Goal: Task Accomplishment & Management: Use online tool/utility

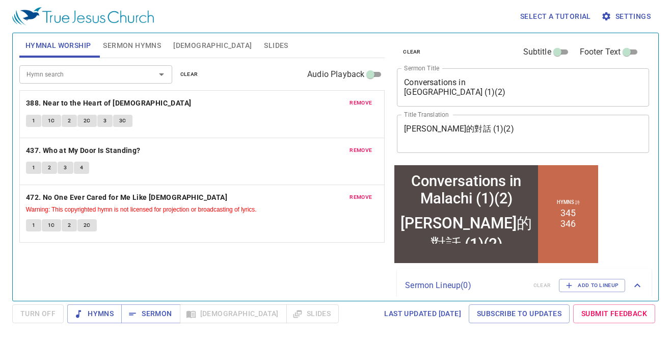
click at [453, 92] on textarea "Conversations in Malachi (1)(2)" at bounding box center [523, 86] width 238 height 19
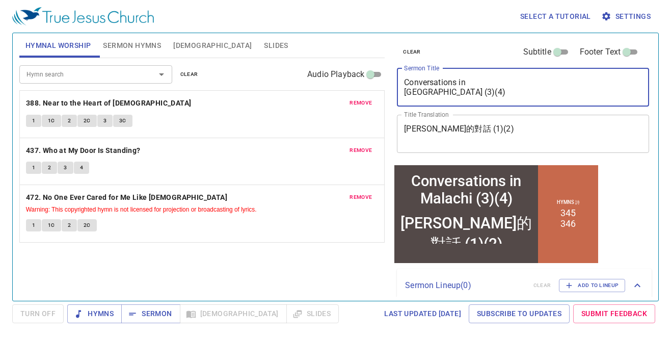
type textarea "Conversations in [GEOGRAPHIC_DATA] (3)(4)"
click at [461, 131] on textarea "瑪拉基的對話 (1)(2)" at bounding box center [523, 133] width 238 height 19
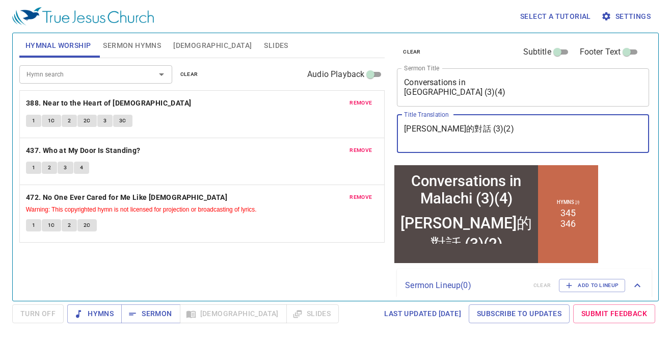
click at [471, 132] on textarea "瑪拉基的對話 (3)(2)" at bounding box center [523, 133] width 238 height 19
type textarea "[PERSON_NAME]的對話 (3)(4)"
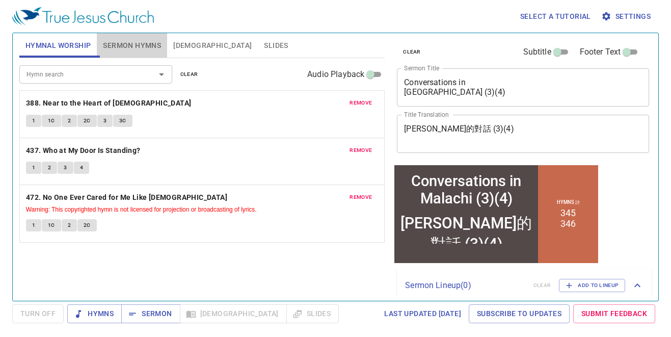
click at [121, 44] on span "Sermon Hymns" at bounding box center [132, 45] width 58 height 13
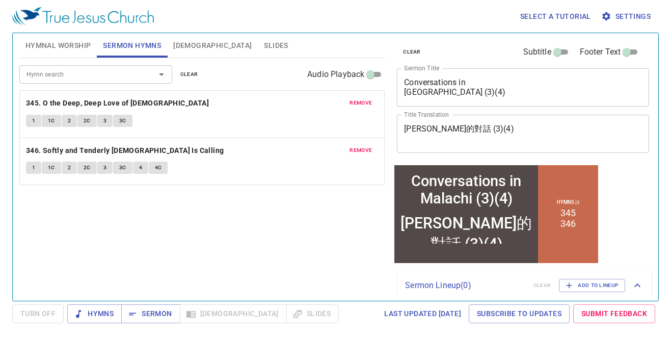
click at [185, 76] on span "clear" at bounding box center [189, 74] width 18 height 9
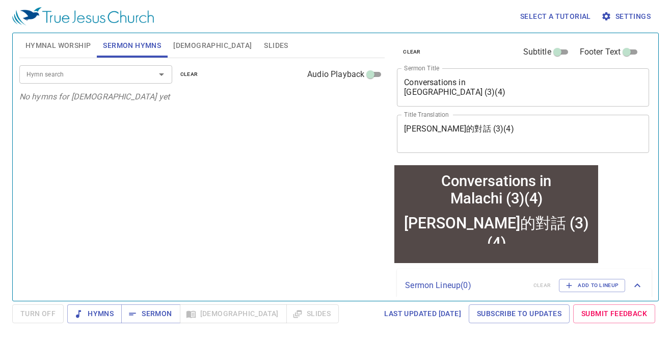
click at [114, 80] on input "Hymn search" at bounding box center [80, 74] width 117 height 12
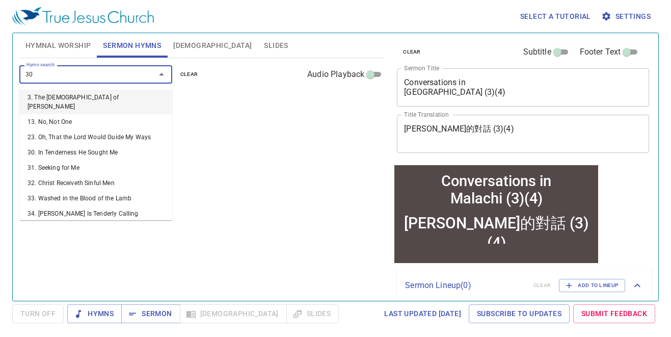
type input "300"
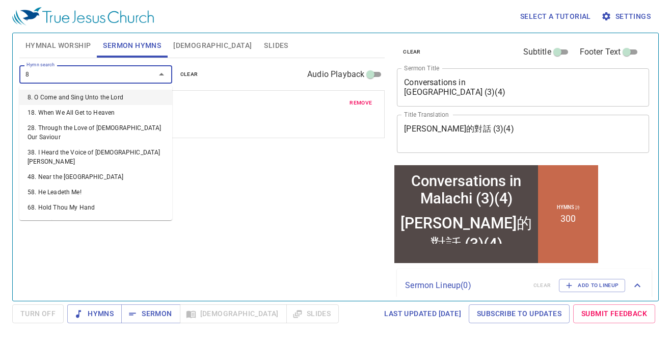
type input "84"
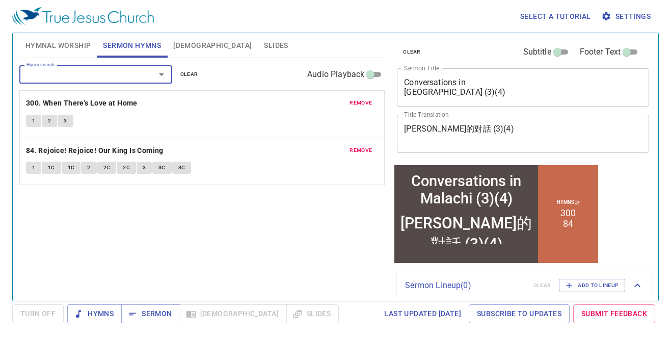
click at [66, 41] on span "Hymnal Worship" at bounding box center [58, 45] width 66 height 13
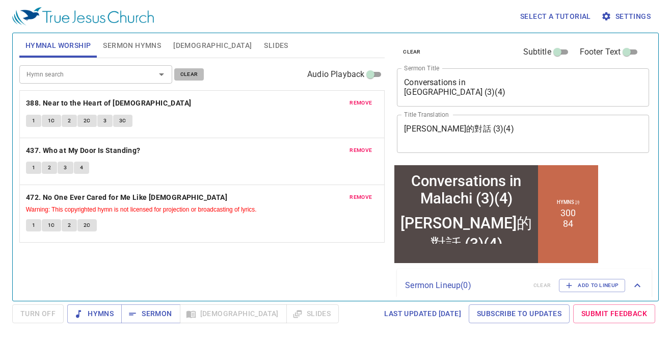
click at [192, 74] on span "clear" at bounding box center [189, 74] width 18 height 9
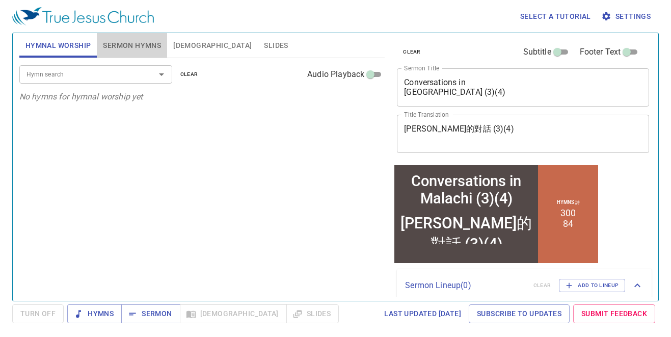
click at [110, 39] on span "Sermon Hymns" at bounding box center [132, 45] width 58 height 13
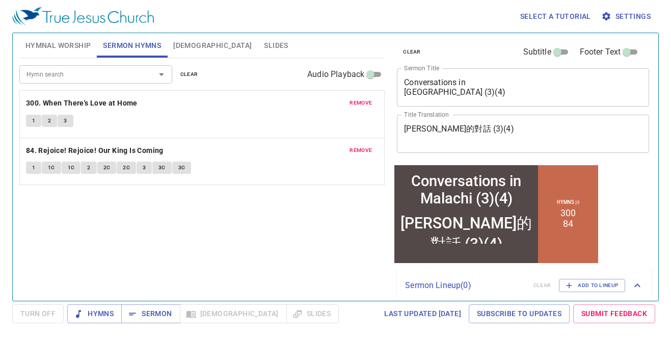
click at [45, 44] on span "Hymnal Worship" at bounding box center [58, 45] width 66 height 13
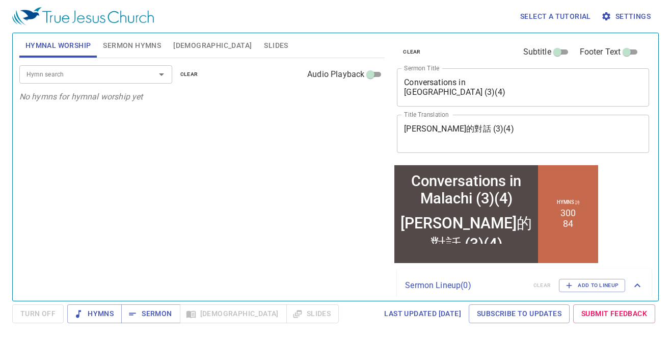
click at [50, 72] on input "Hymn search" at bounding box center [80, 74] width 117 height 12
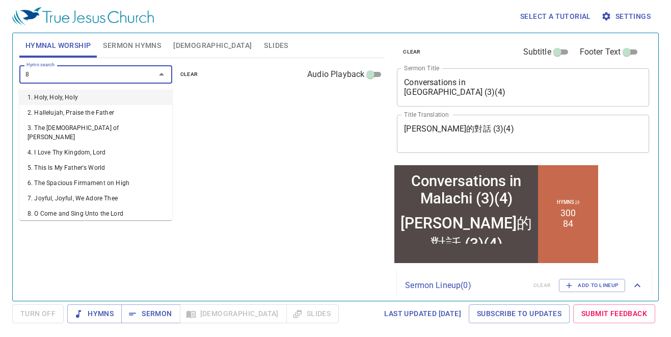
type input "89"
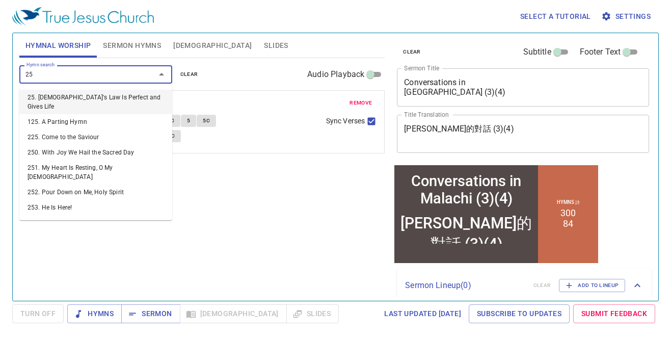
type input "256"
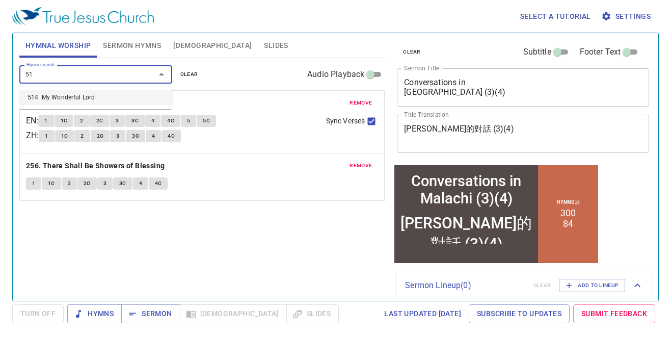
type input "514"
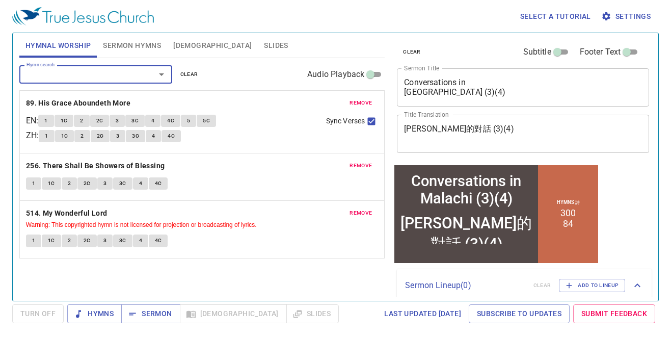
click at [125, 45] on span "Sermon Hymns" at bounding box center [132, 45] width 58 height 13
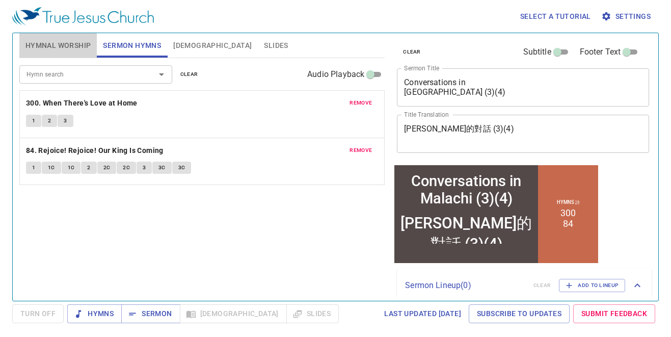
click at [66, 45] on span "Hymnal Worship" at bounding box center [58, 45] width 66 height 13
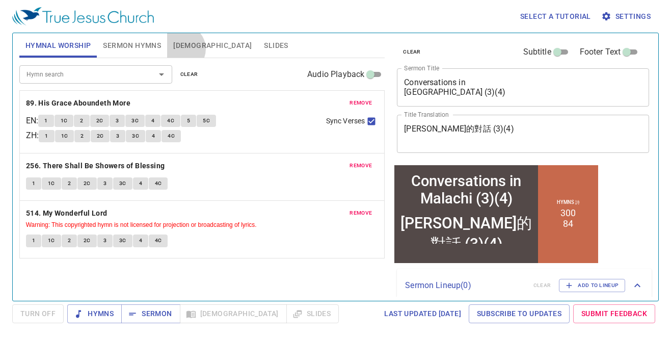
click at [181, 49] on span "[DEMOGRAPHIC_DATA]" at bounding box center [212, 45] width 78 height 13
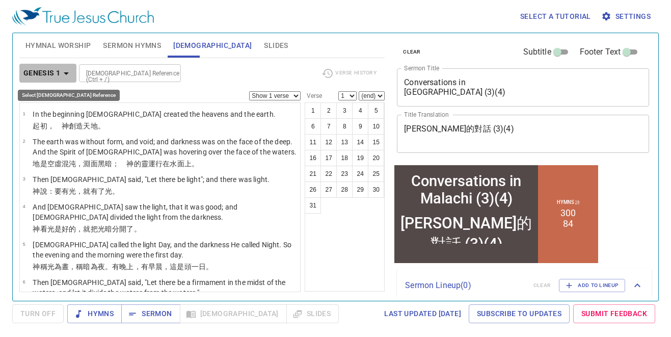
click at [48, 77] on b "Genesis 1" at bounding box center [41, 73] width 37 height 13
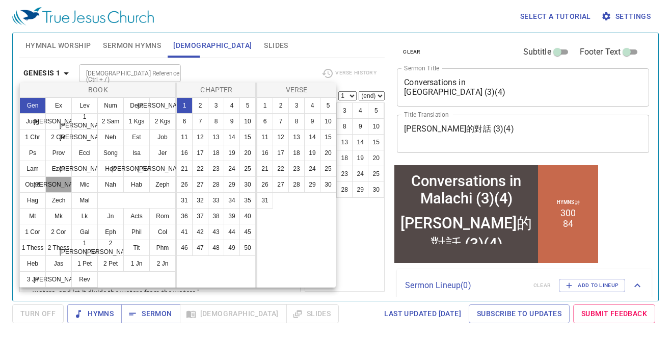
click at [52, 184] on button "Jon" at bounding box center [58, 184] width 26 height 16
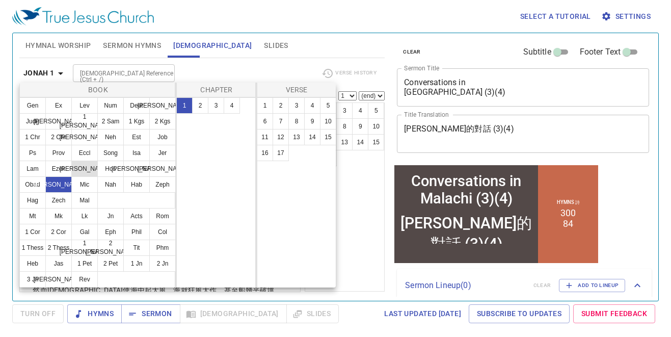
click at [75, 173] on button "Dan" at bounding box center [84, 168] width 26 height 16
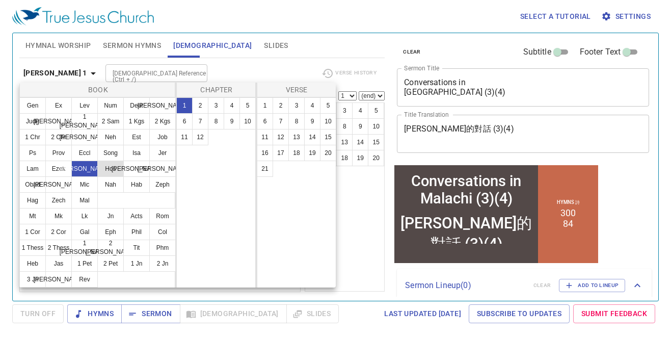
click at [106, 172] on button "Hos" at bounding box center [110, 168] width 26 height 16
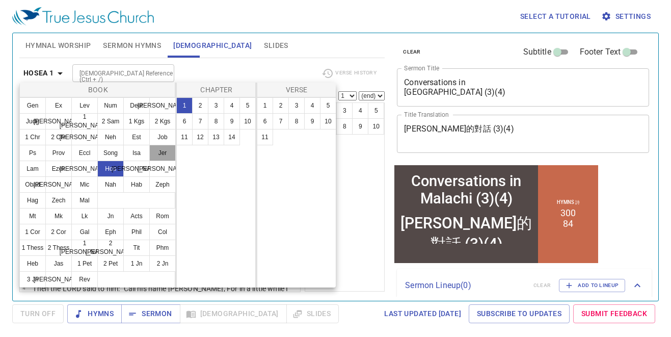
click at [163, 156] on button "Jer" at bounding box center [162, 153] width 26 height 16
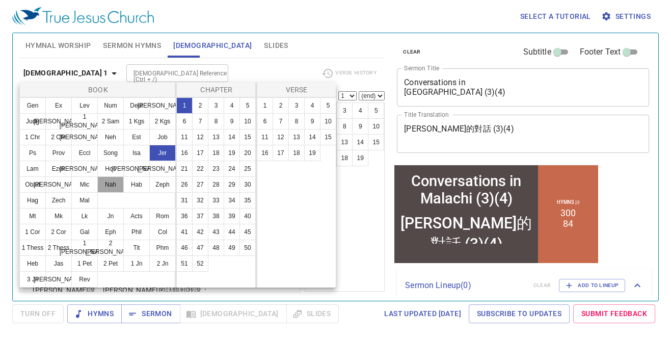
click at [103, 186] on button "Nah" at bounding box center [110, 184] width 26 height 16
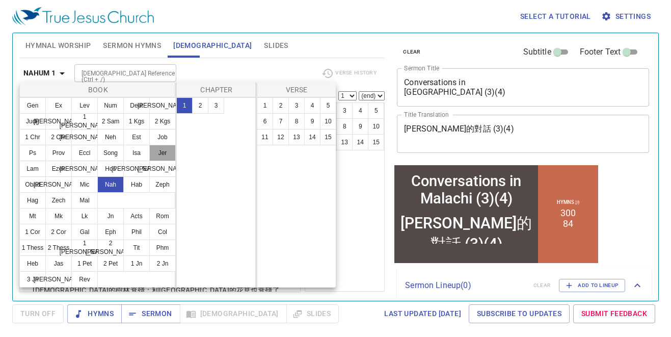
click at [157, 155] on button "Jer" at bounding box center [162, 153] width 26 height 16
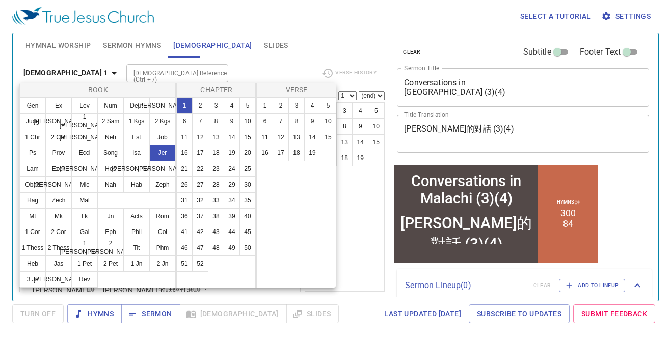
click at [39, 44] on div at bounding box center [335, 168] width 671 height 337
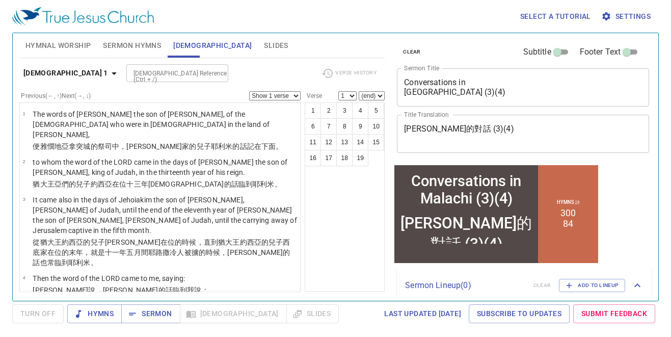
click at [35, 47] on span "Hymnal Worship" at bounding box center [58, 45] width 66 height 13
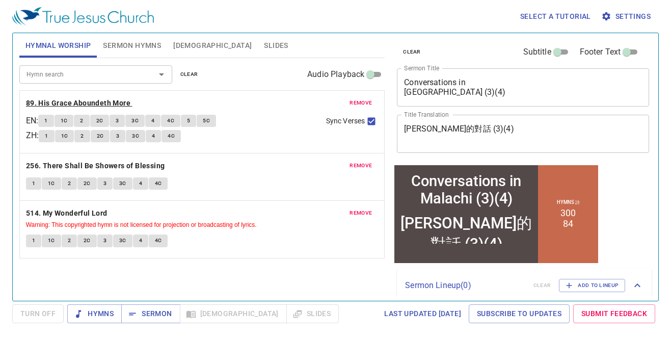
click at [32, 104] on b "89. His Grace Aboundeth More" at bounding box center [78, 103] width 104 height 13
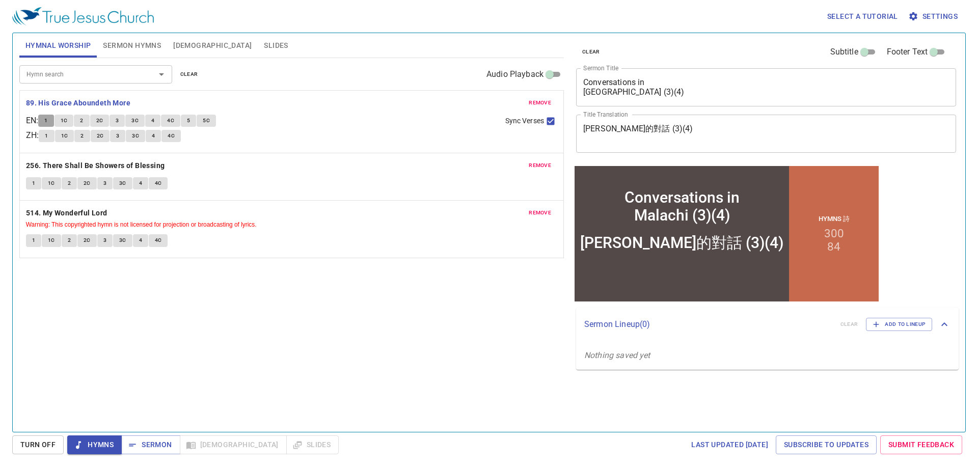
click at [47, 119] on span "1" at bounding box center [45, 120] width 3 height 9
click at [119, 119] on span "3" at bounding box center [117, 120] width 3 height 9
click at [551, 118] on input "Sync Verses" at bounding box center [550, 123] width 13 height 13
checkbox input "false"
click at [201, 120] on button "5C" at bounding box center [206, 121] width 19 height 12
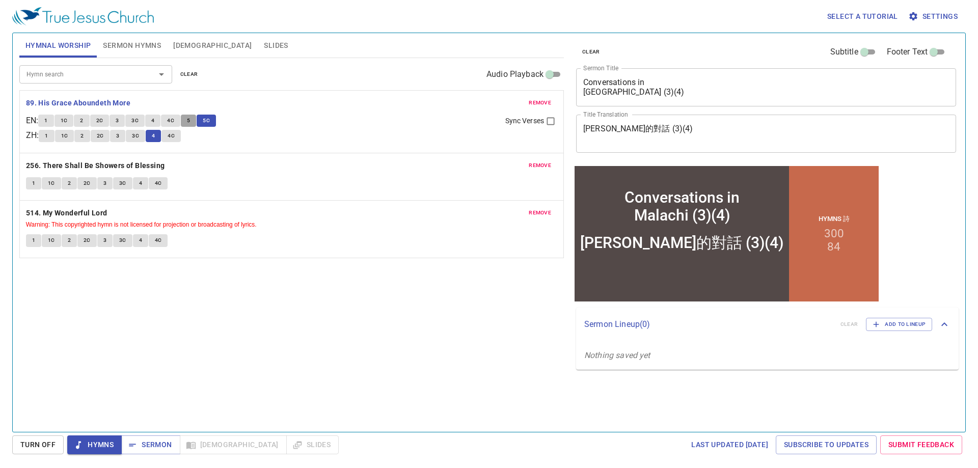
click at [196, 120] on button "5" at bounding box center [188, 121] width 15 height 12
click at [29, 184] on button "1" at bounding box center [33, 183] width 15 height 12
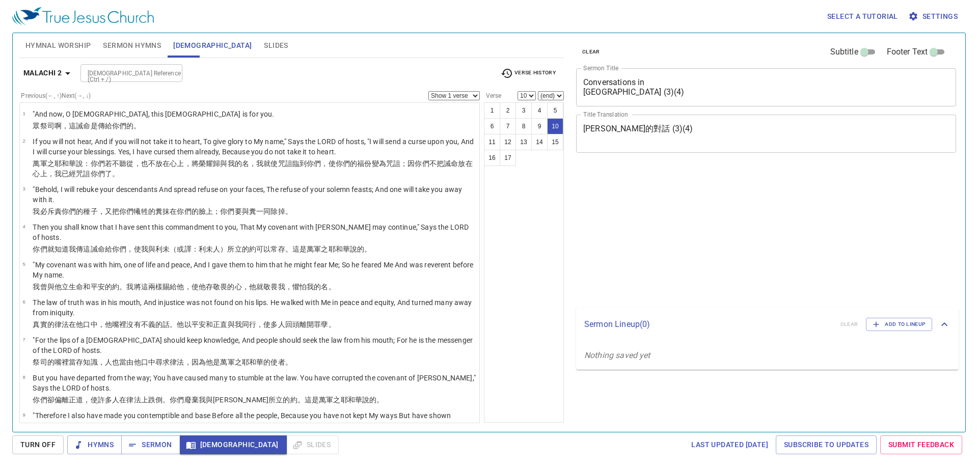
select select "10"
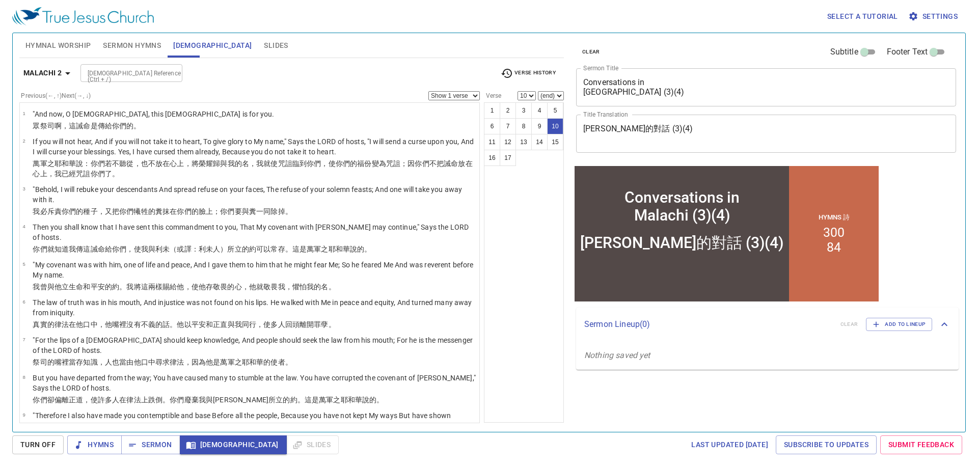
scroll to position [192, 0]
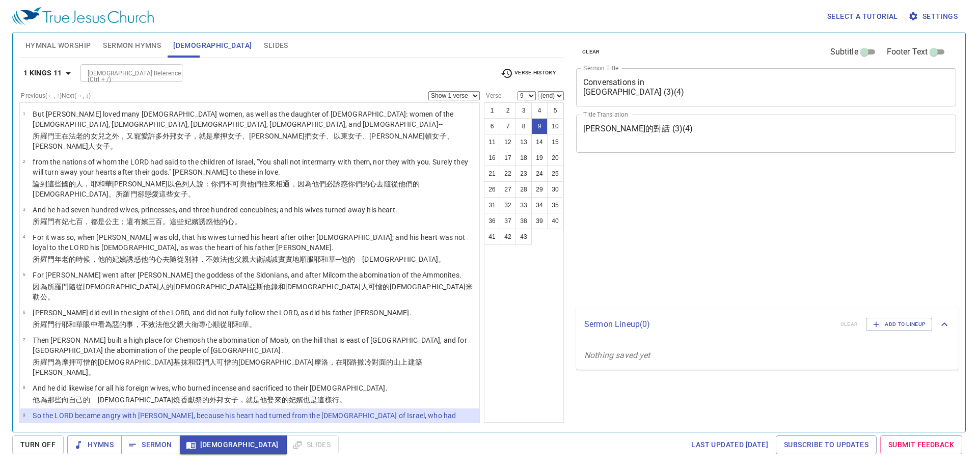
select select "9"
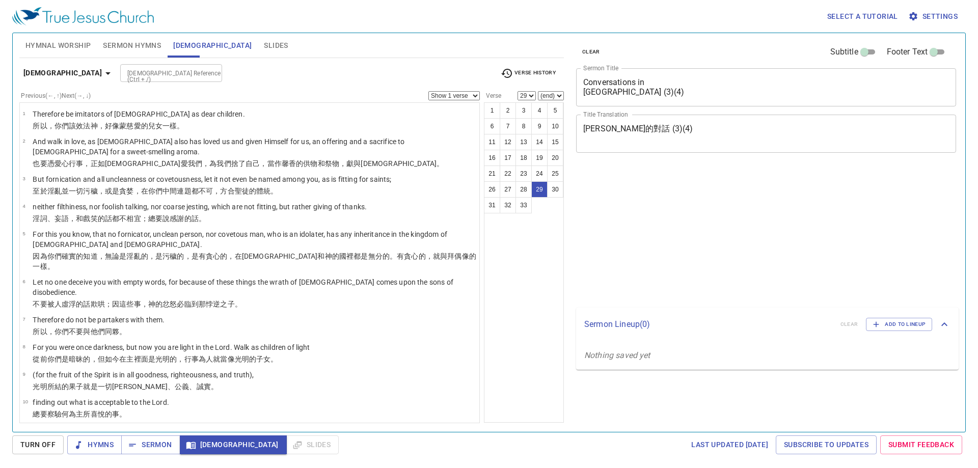
select select "29"
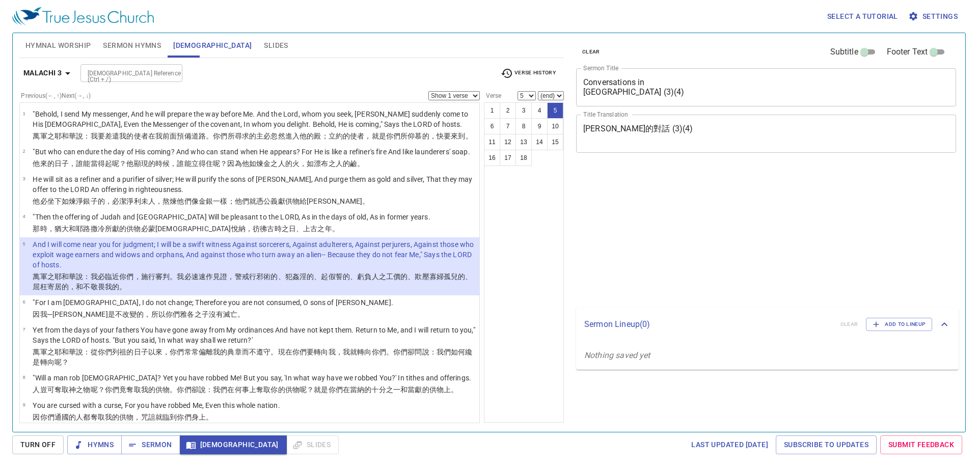
select select "5"
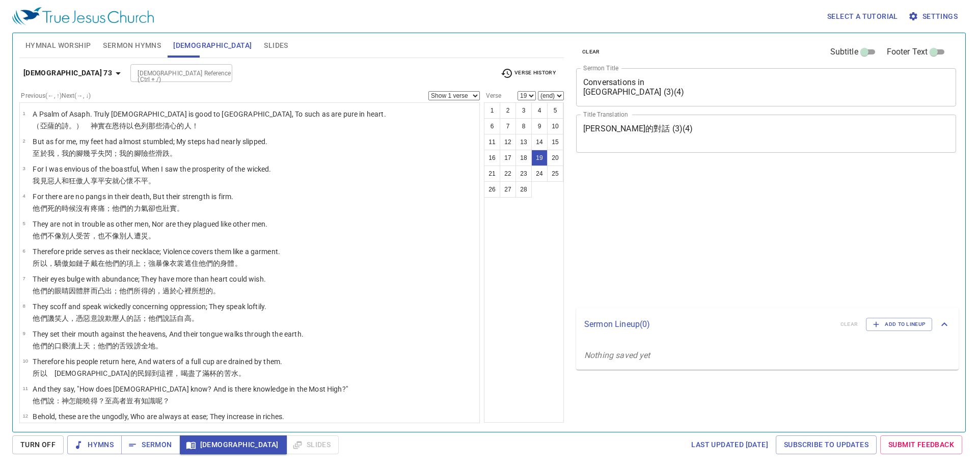
select select "19"
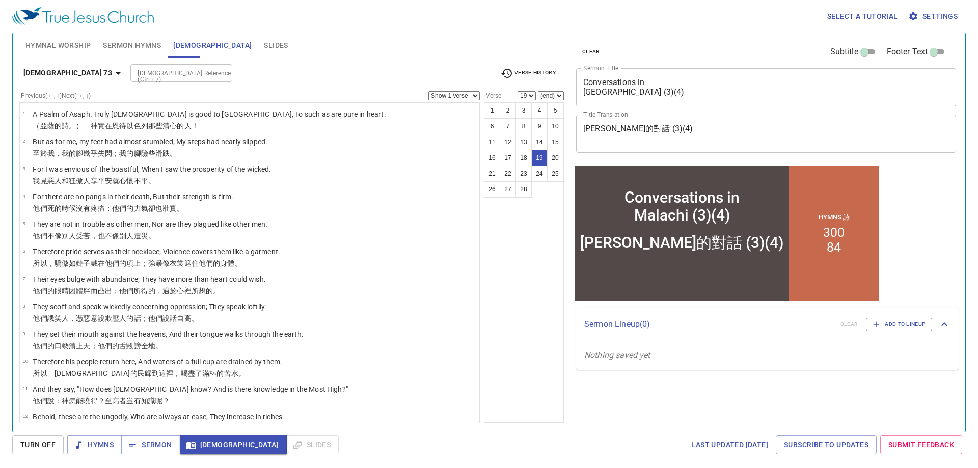
scroll to position [353, 0]
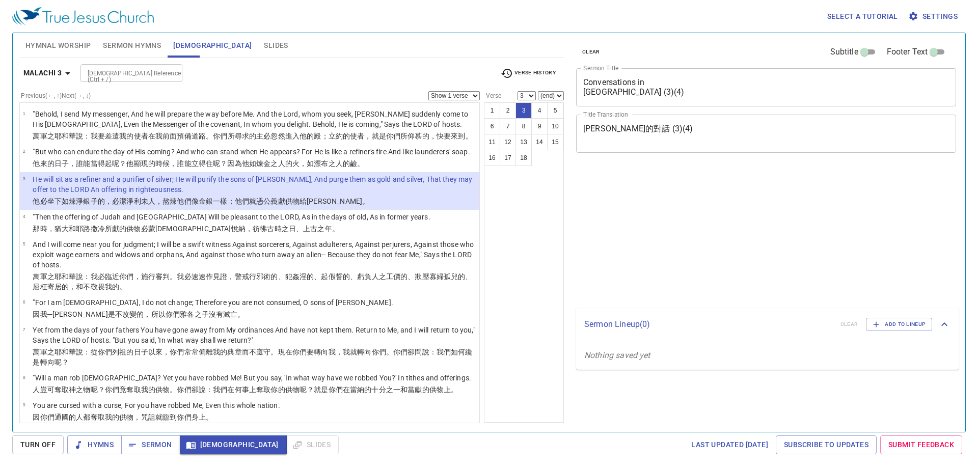
select select "3"
